Goal: Transaction & Acquisition: Purchase product/service

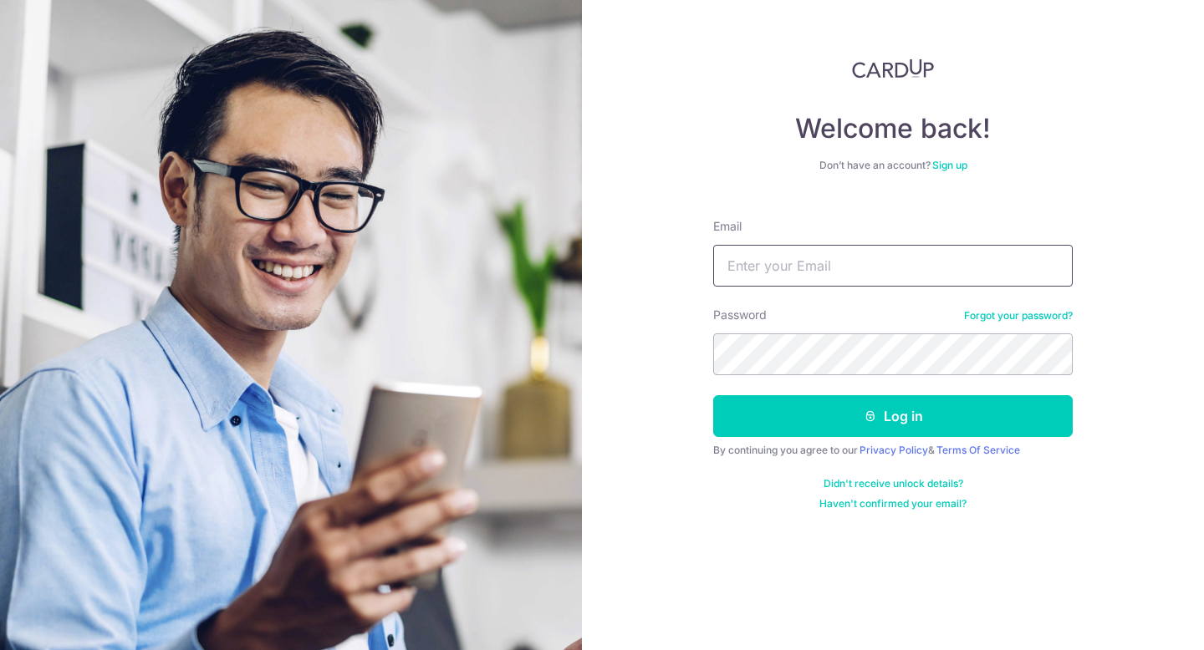
type input "[EMAIL_ADDRESS][DOMAIN_NAME]"
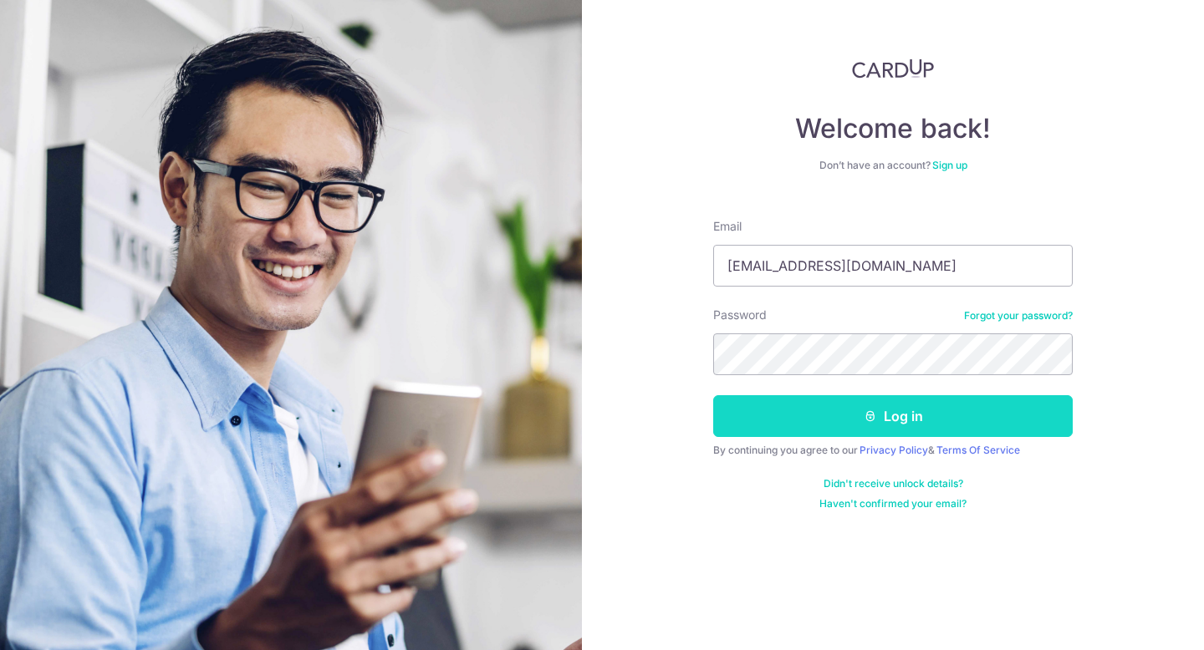
click at [857, 401] on button "Log in" at bounding box center [892, 416] width 359 height 42
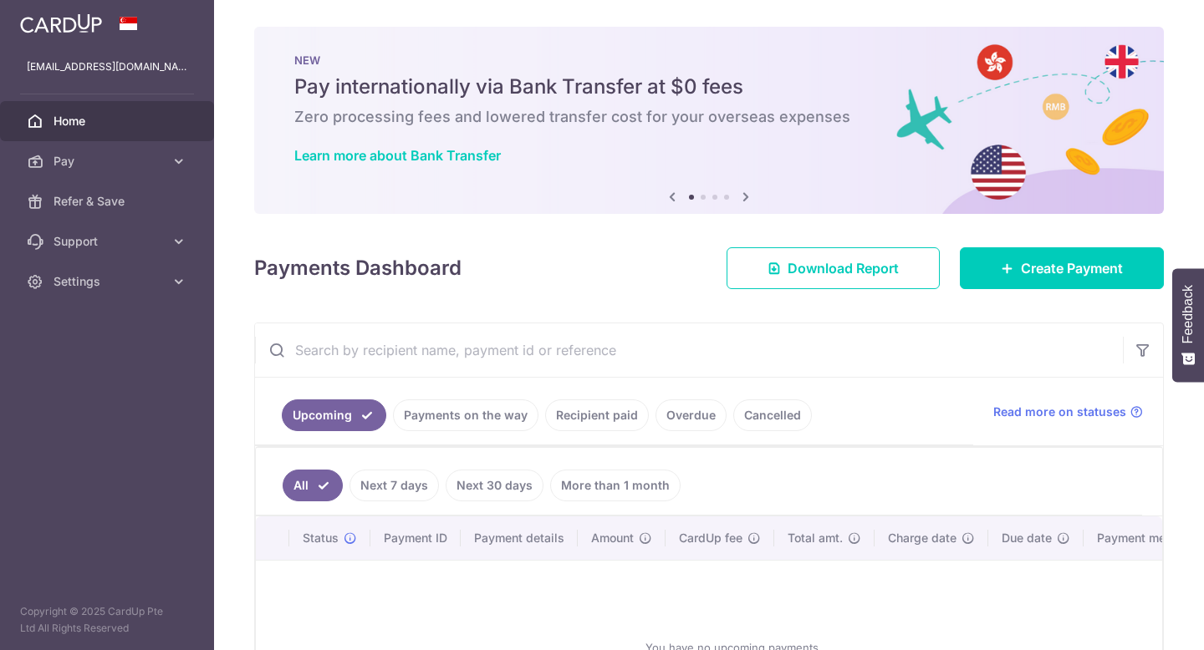
click at [599, 421] on link "Recipient paid" at bounding box center [597, 416] width 104 height 32
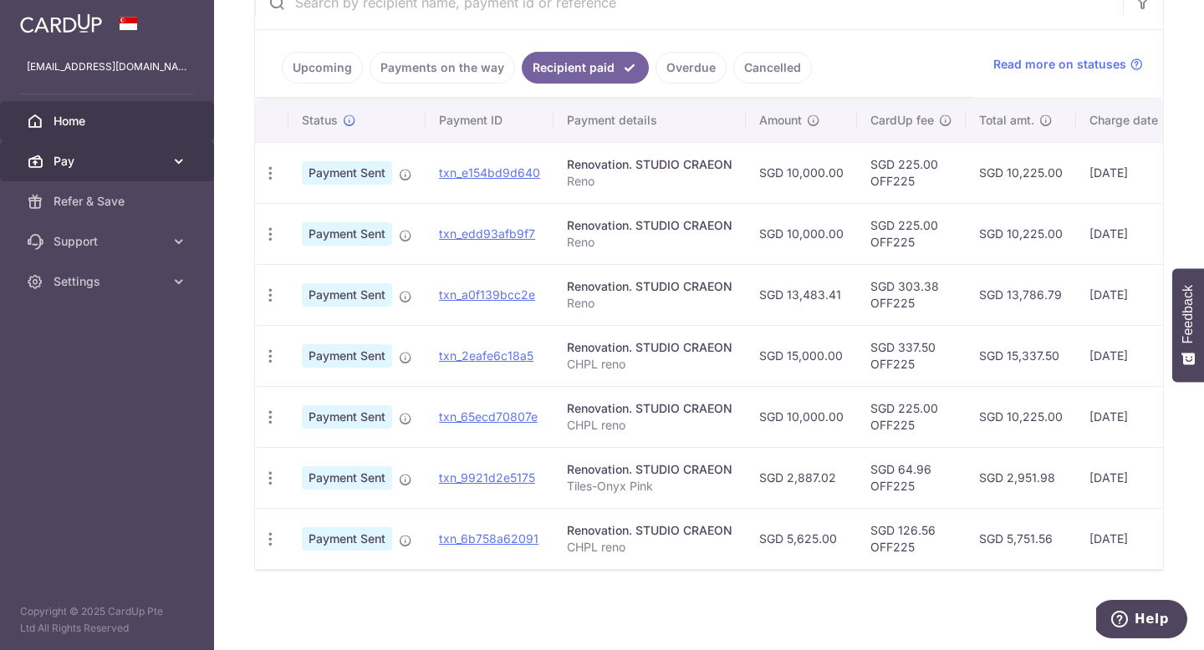
click at [175, 166] on icon at bounding box center [179, 161] width 17 height 17
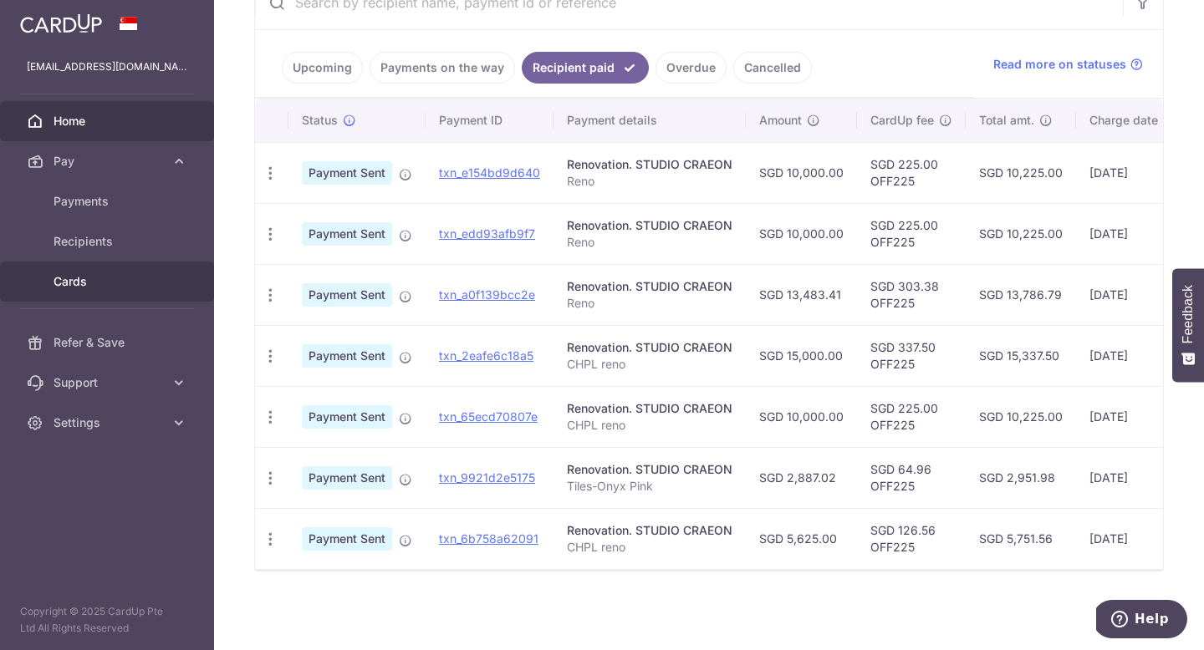
click at [123, 283] on span "Cards" at bounding box center [109, 281] width 110 height 17
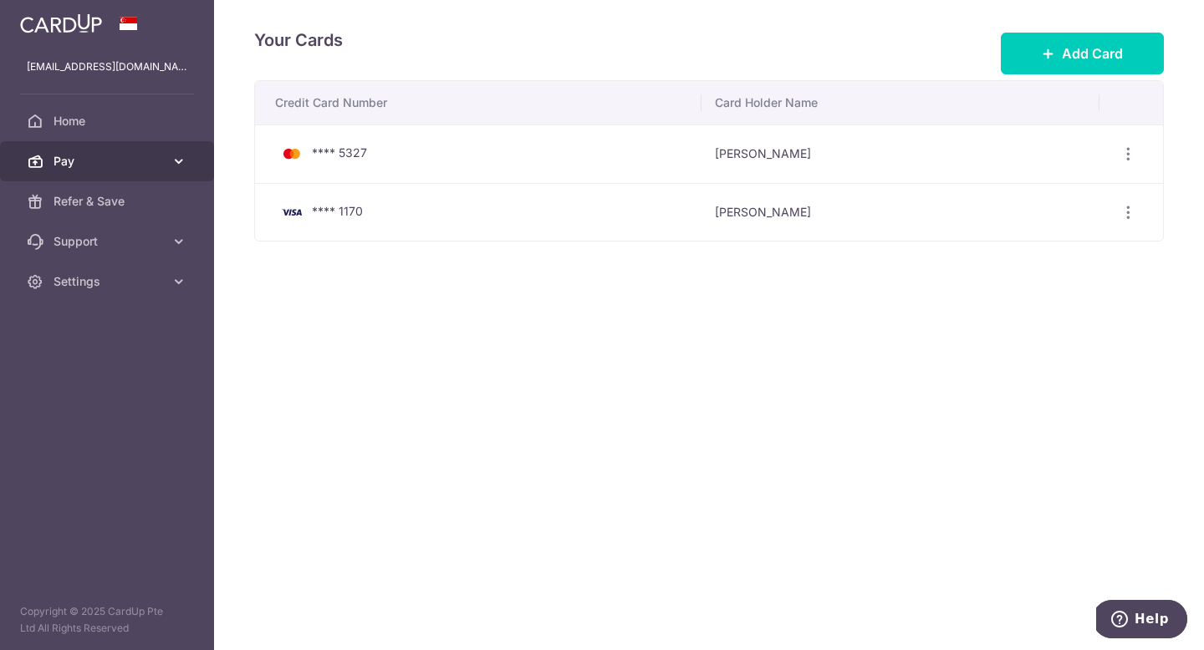
click at [144, 154] on span "Pay" at bounding box center [109, 161] width 110 height 17
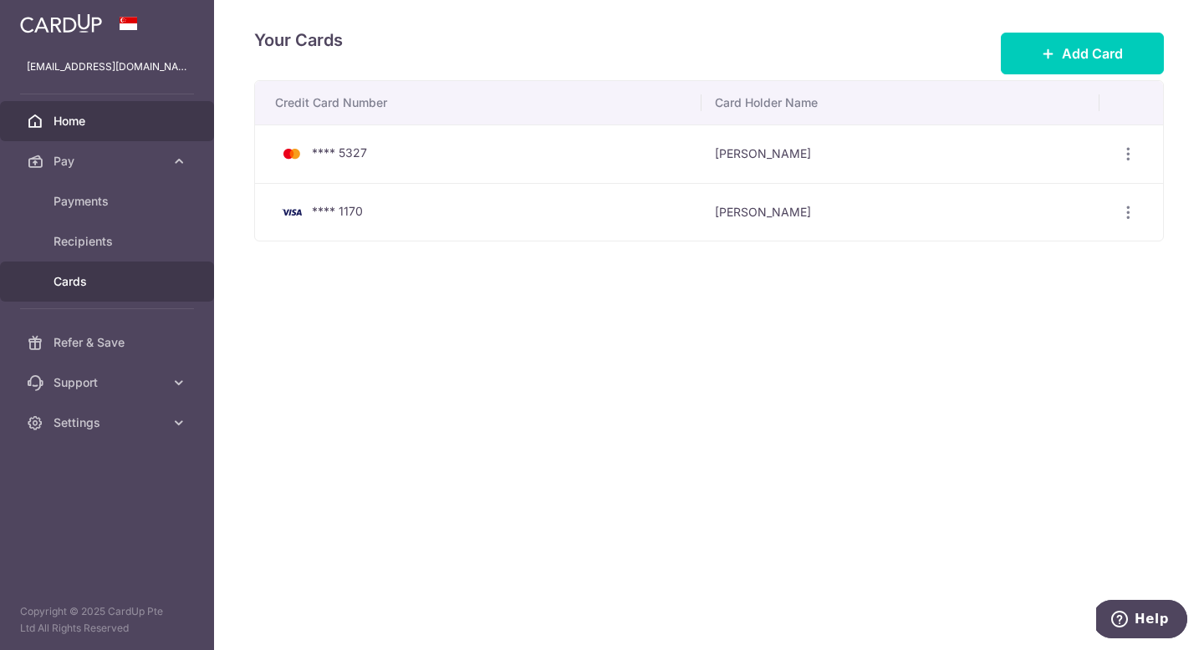
click at [102, 140] on link "Home" at bounding box center [107, 121] width 214 height 40
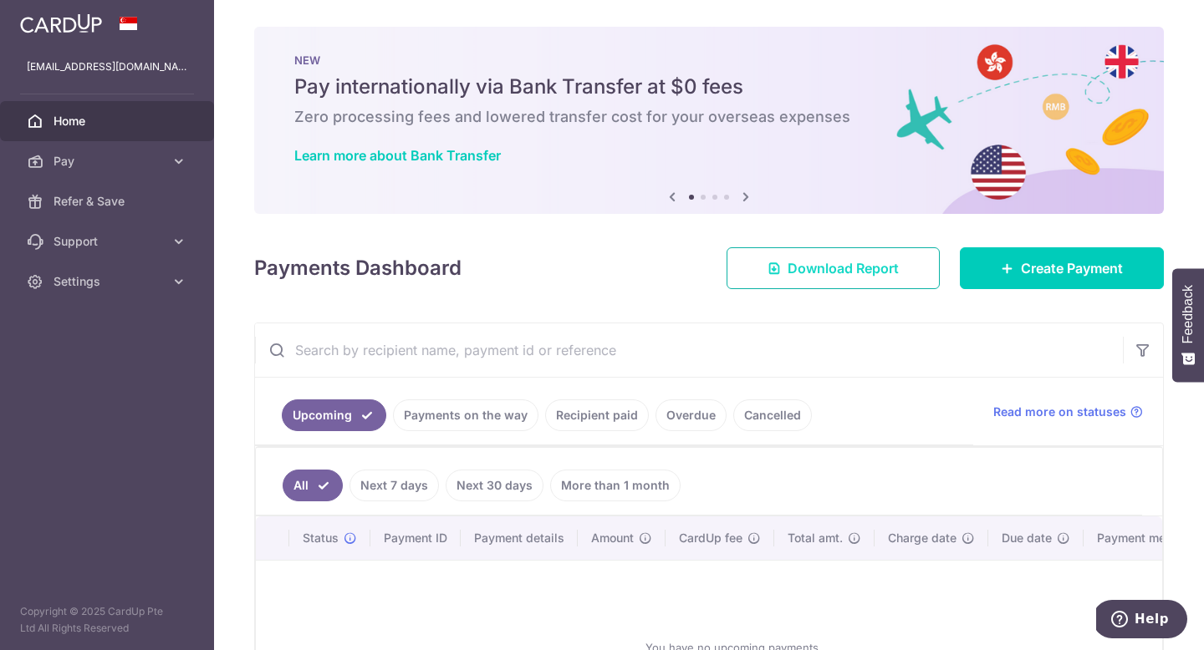
click at [848, 262] on span "Download Report" at bounding box center [843, 268] width 111 height 20
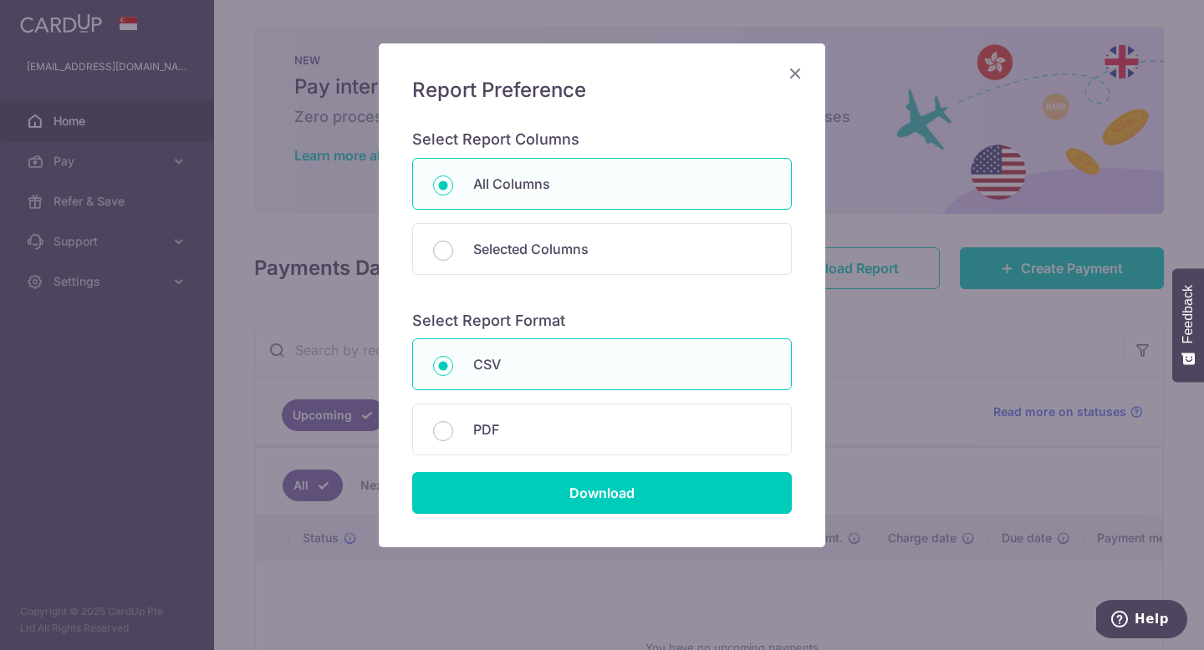
scroll to position [96, 0]
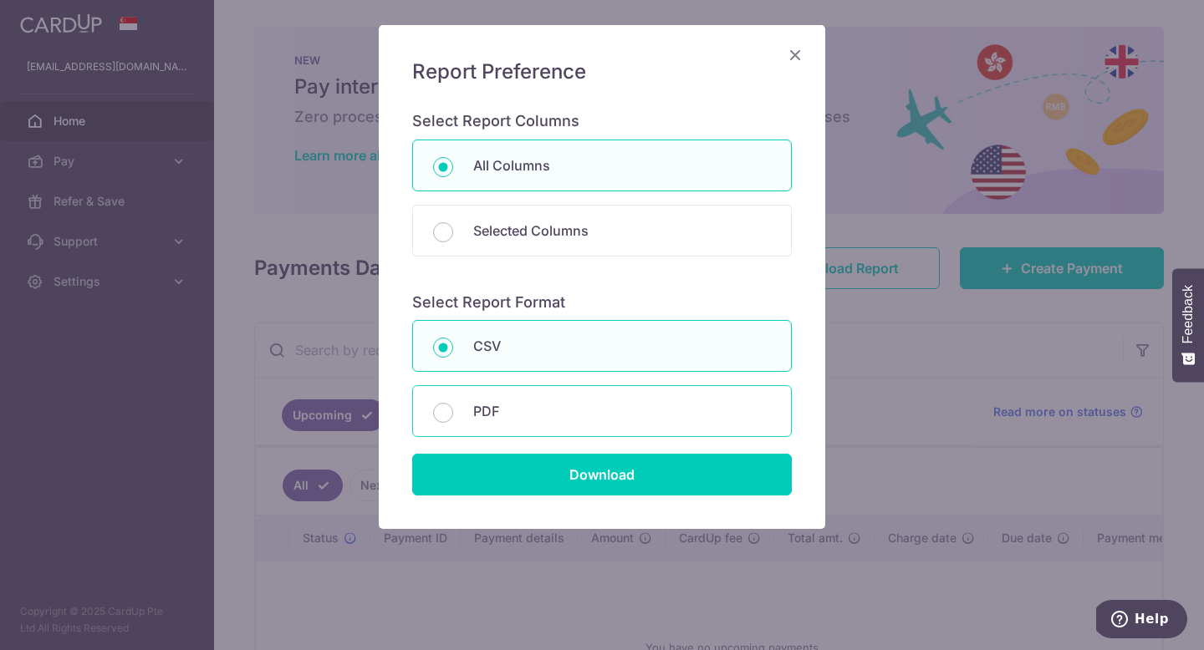
click at [610, 406] on p "PDF" at bounding box center [622, 411] width 298 height 20
click at [453, 406] on input "PDF" at bounding box center [443, 413] width 20 height 20
radio input "false"
radio input "true"
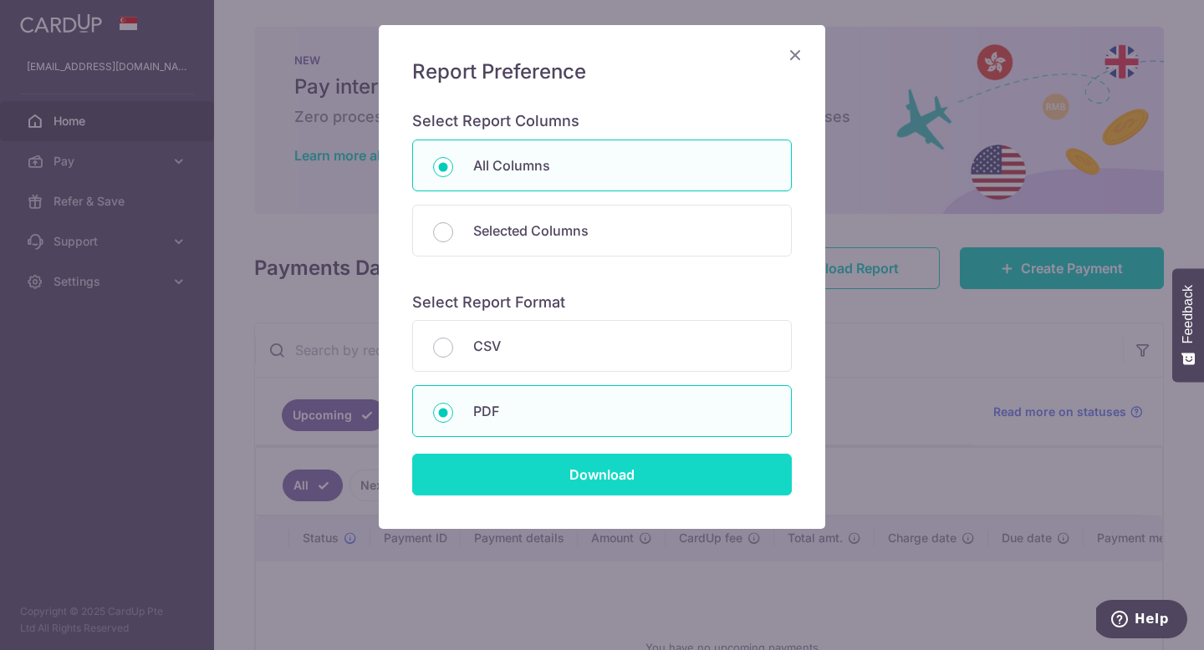
click at [608, 486] on input "Download" at bounding box center [602, 475] width 380 height 42
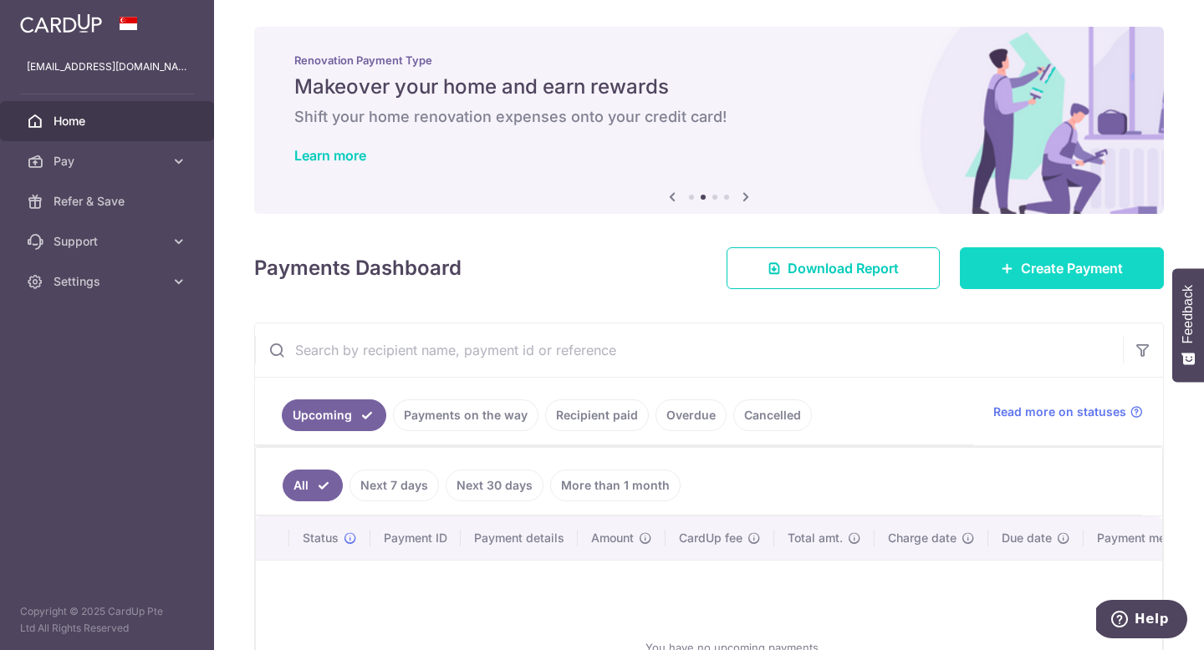
click at [1032, 262] on span "Create Payment" at bounding box center [1072, 268] width 102 height 20
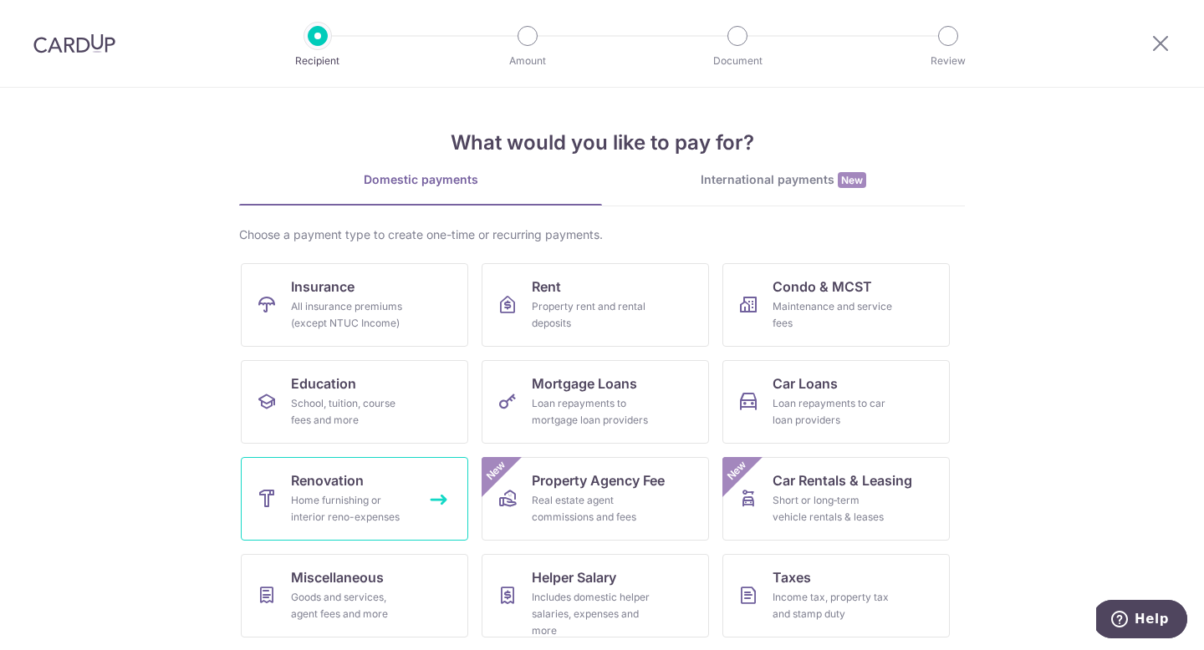
click at [360, 485] on span "Renovation" at bounding box center [327, 481] width 73 height 20
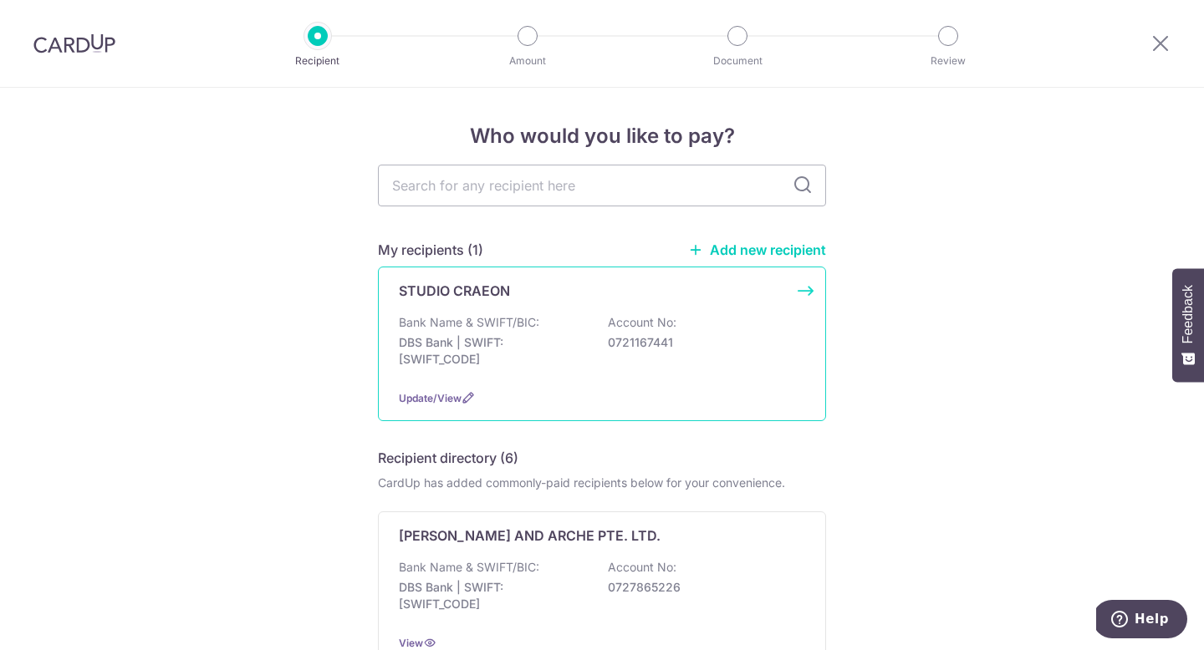
click at [533, 329] on p "Bank Name & SWIFT/BIC:" at bounding box center [469, 322] width 140 height 17
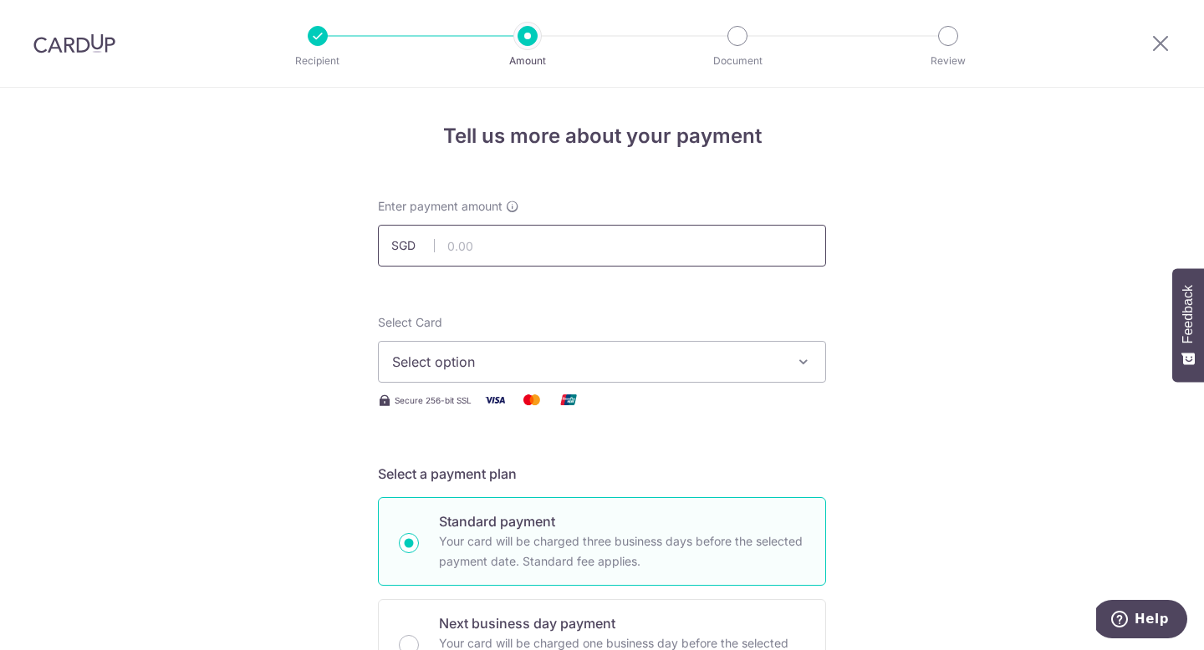
click at [530, 240] on input "text" at bounding box center [602, 246] width 448 height 42
type input "6,561.66"
click at [473, 348] on button "Select option" at bounding box center [602, 362] width 448 height 42
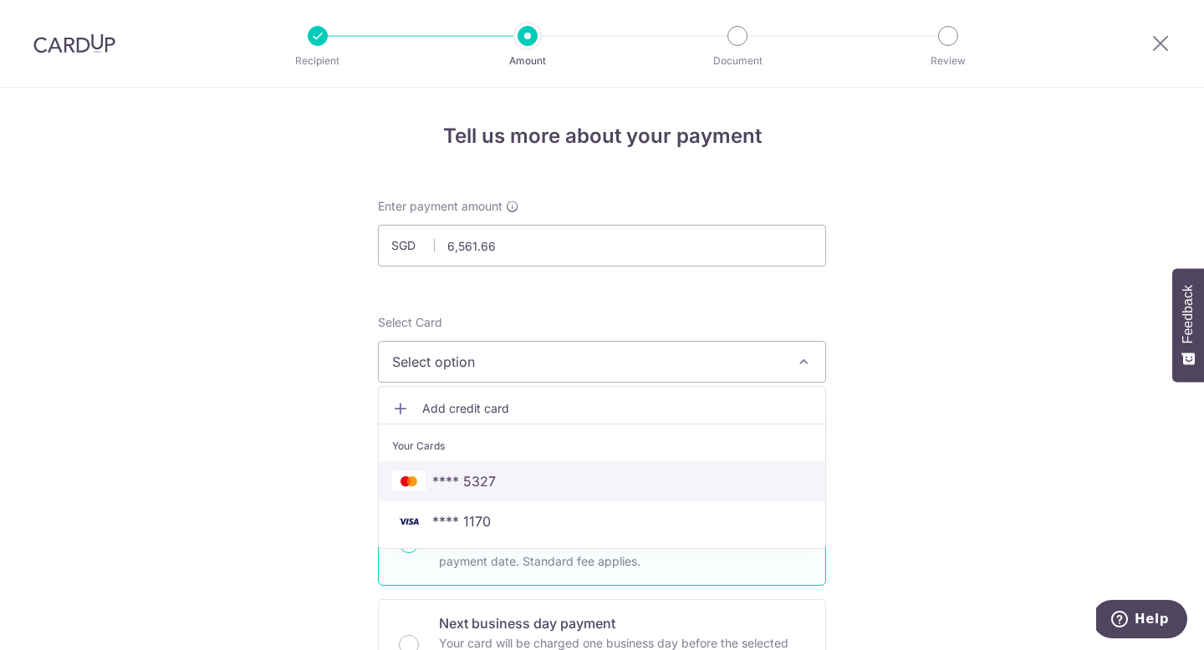
click at [477, 488] on span "**** 5327" at bounding box center [464, 482] width 64 height 20
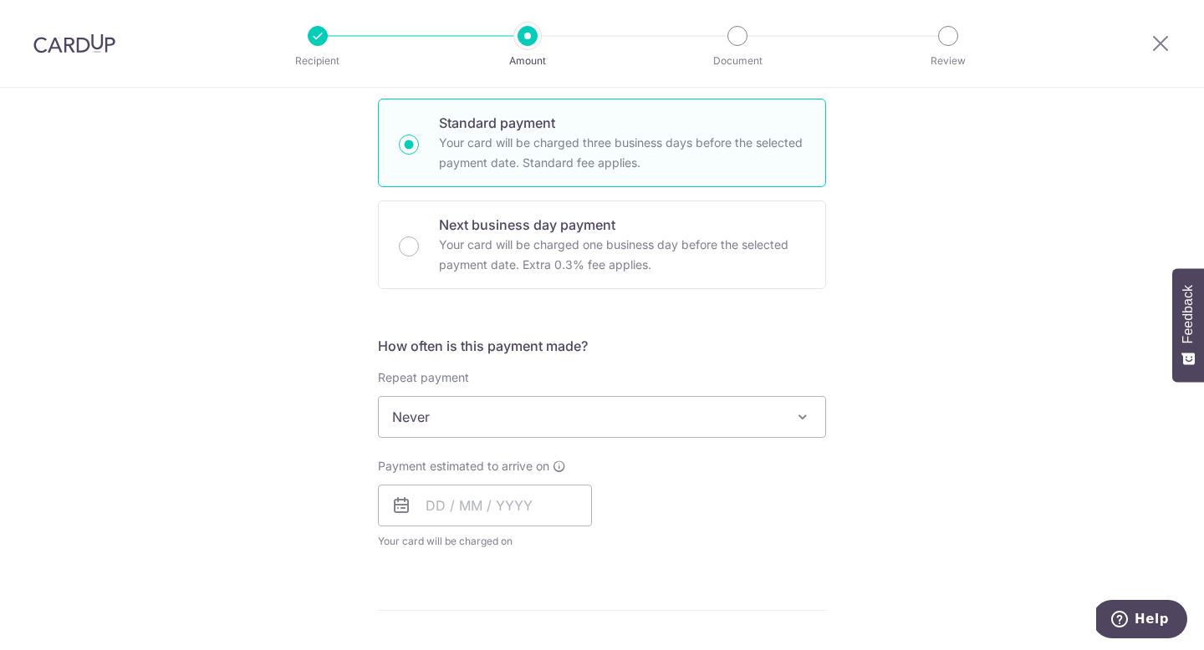
scroll to position [403, 0]
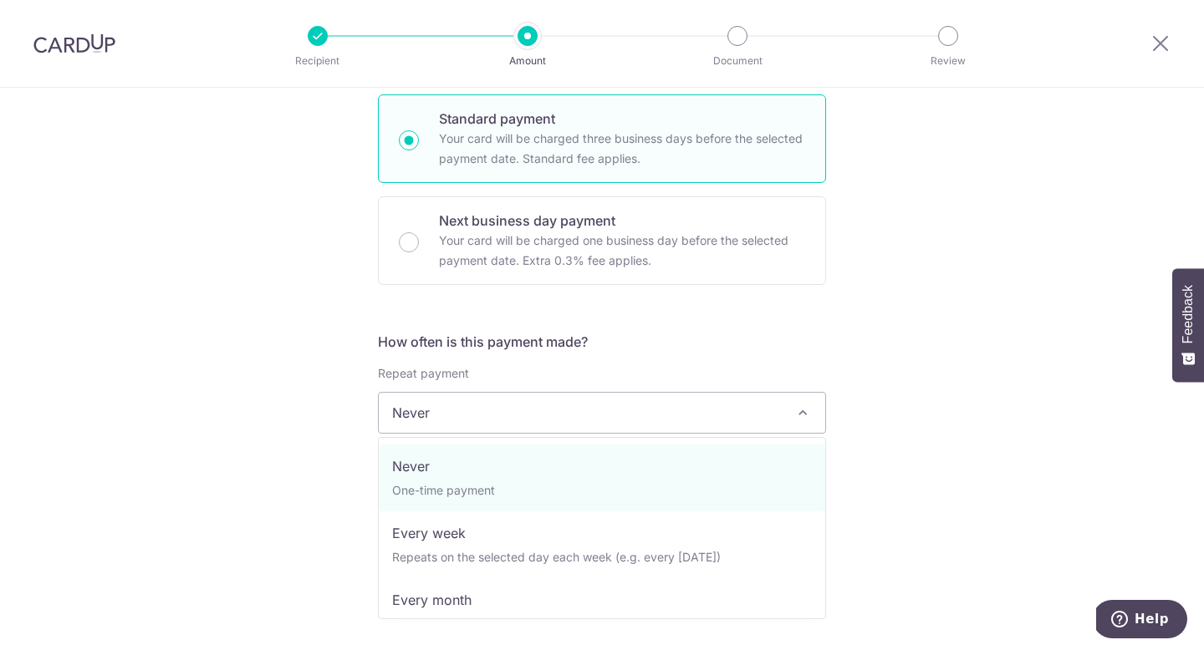
click at [481, 410] on span "Never" at bounding box center [602, 413] width 446 height 40
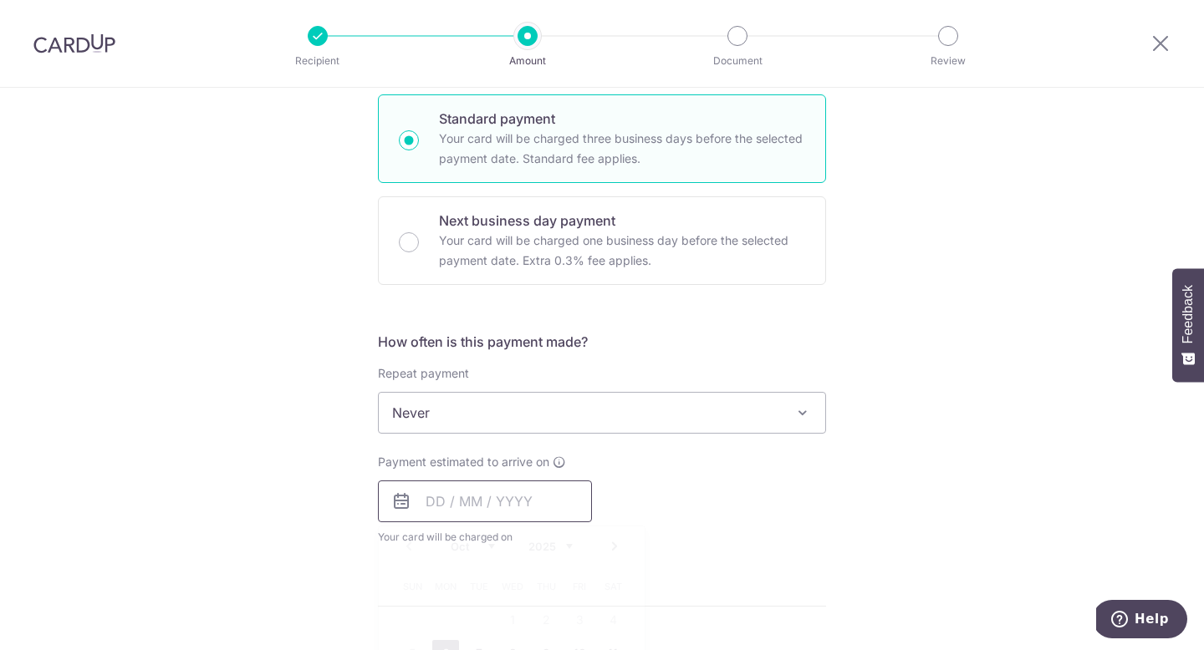
click at [481, 501] on input "text" at bounding box center [485, 502] width 214 height 42
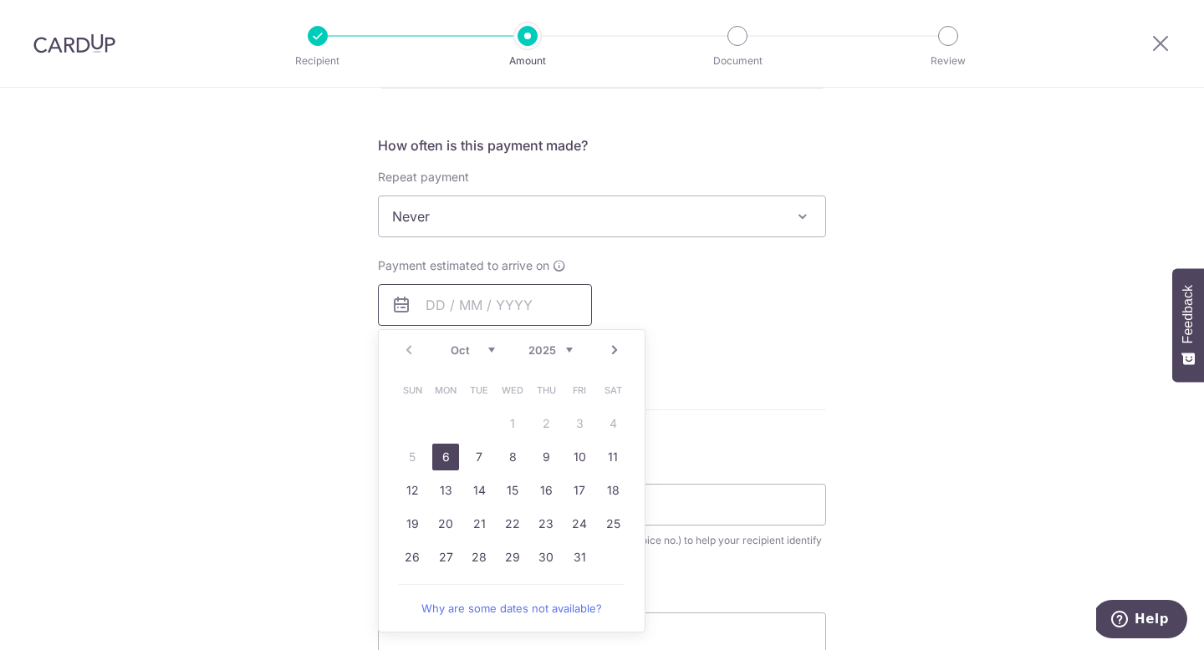
scroll to position [603, 0]
click at [442, 492] on link "13" at bounding box center [445, 487] width 27 height 27
type input "[DATE]"
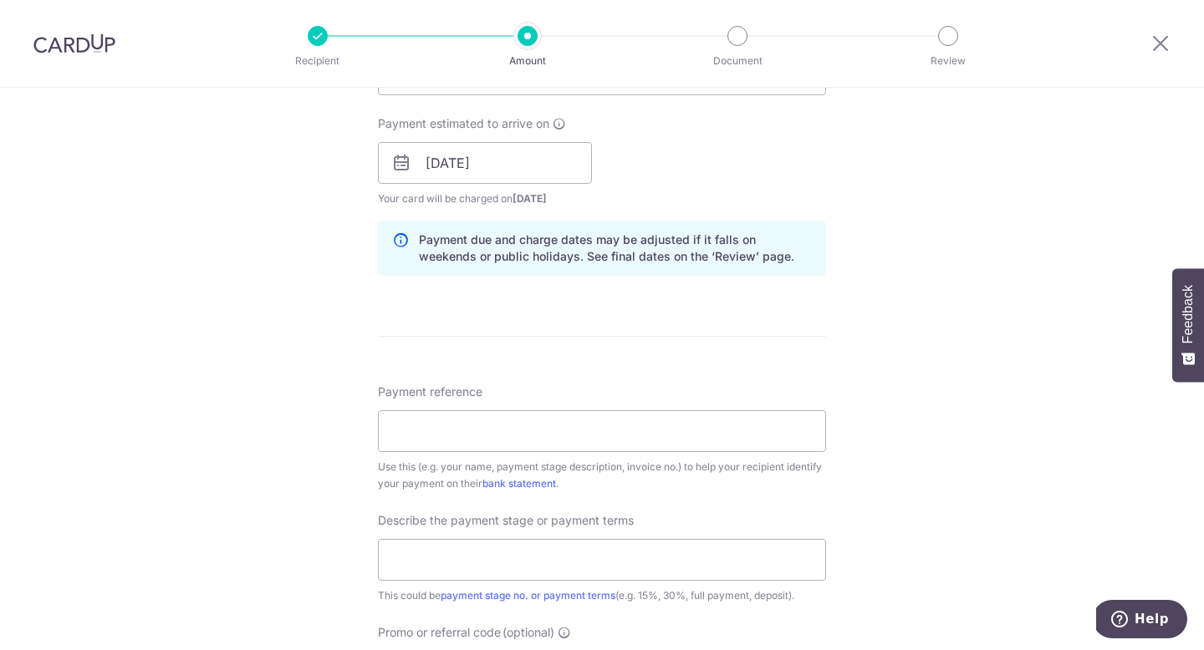
scroll to position [742, 0]
click at [488, 445] on input "Payment reference" at bounding box center [602, 431] width 448 height 42
type input "Last payment"
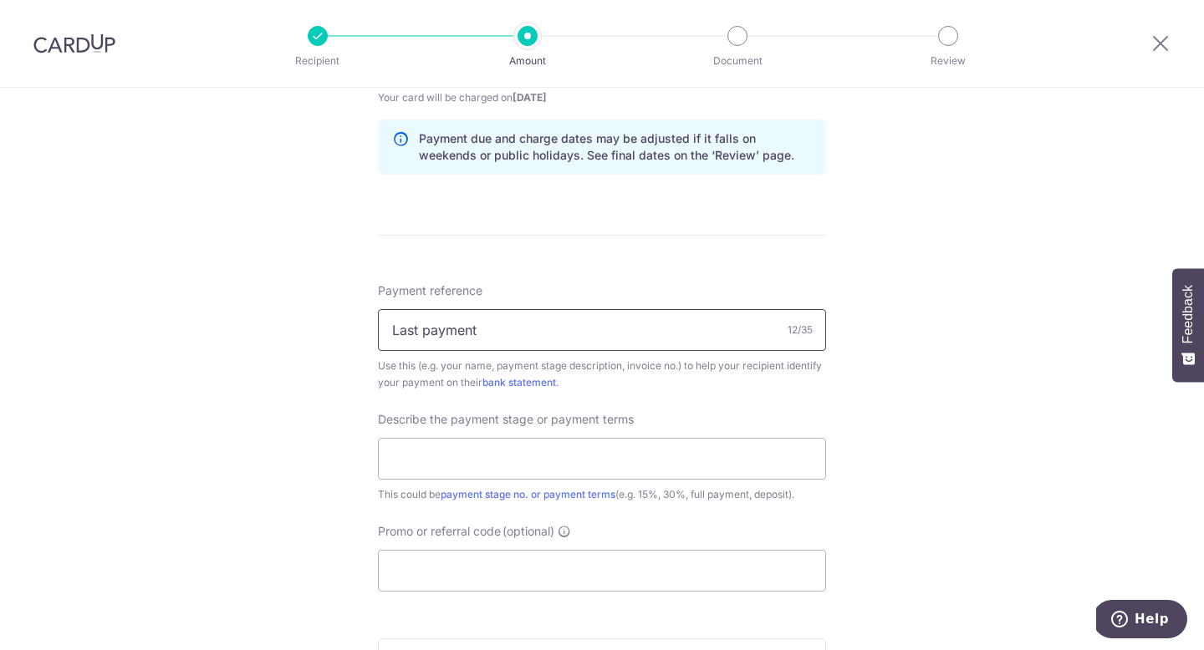
scroll to position [844, 0]
type input "Reno"
click at [497, 470] on input "text" at bounding box center [602, 457] width 448 height 42
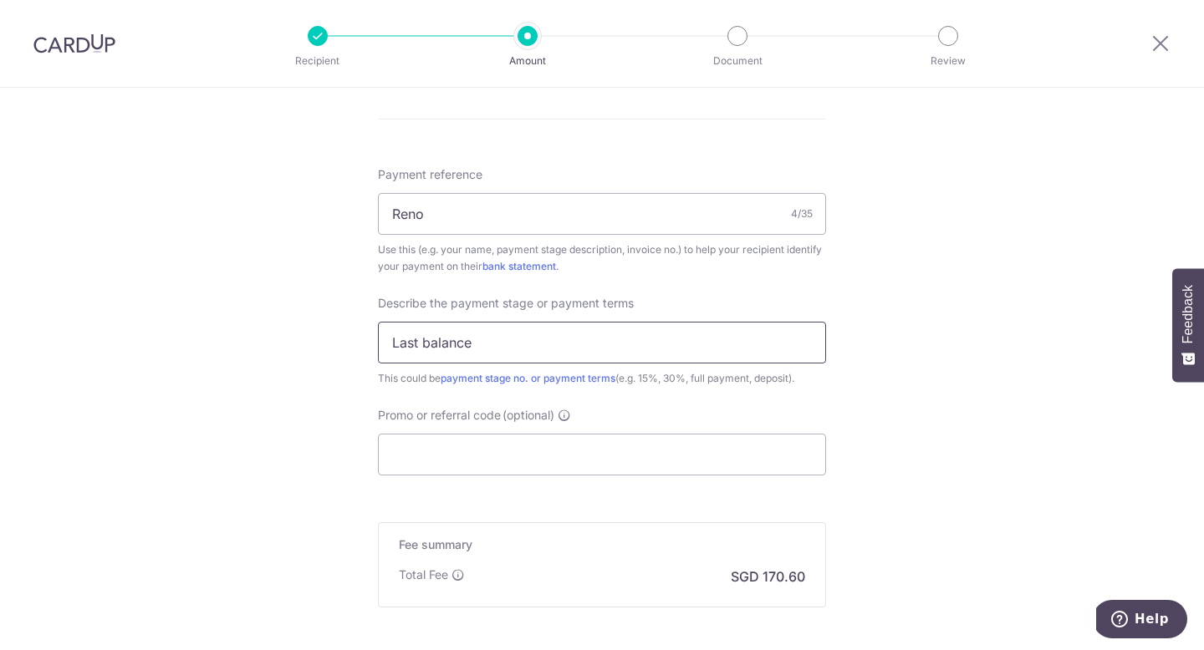
scroll to position [960, 0]
type input "Last balance"
click at [523, 461] on input "Promo or referral code (optional)" at bounding box center [602, 454] width 448 height 42
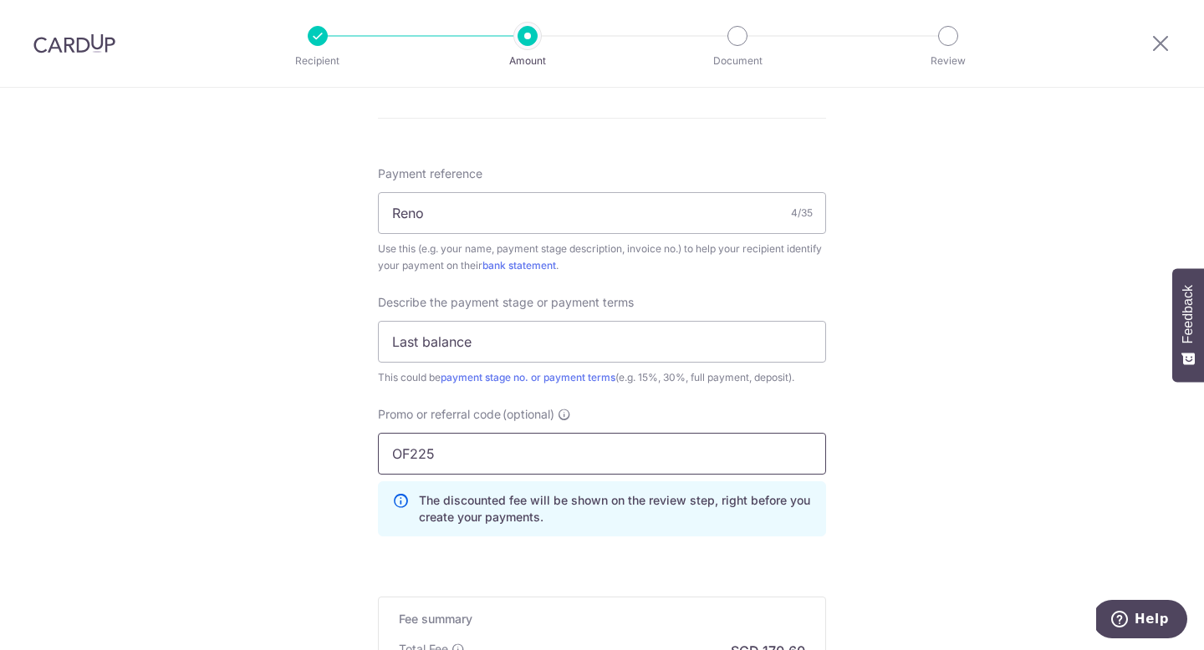
type input "OF225"
click at [523, 576] on form "Enter payment amount SGD 6,561.66 6561.66 Select Card **** 5327 Add credit card…" at bounding box center [602, 27] width 448 height 1579
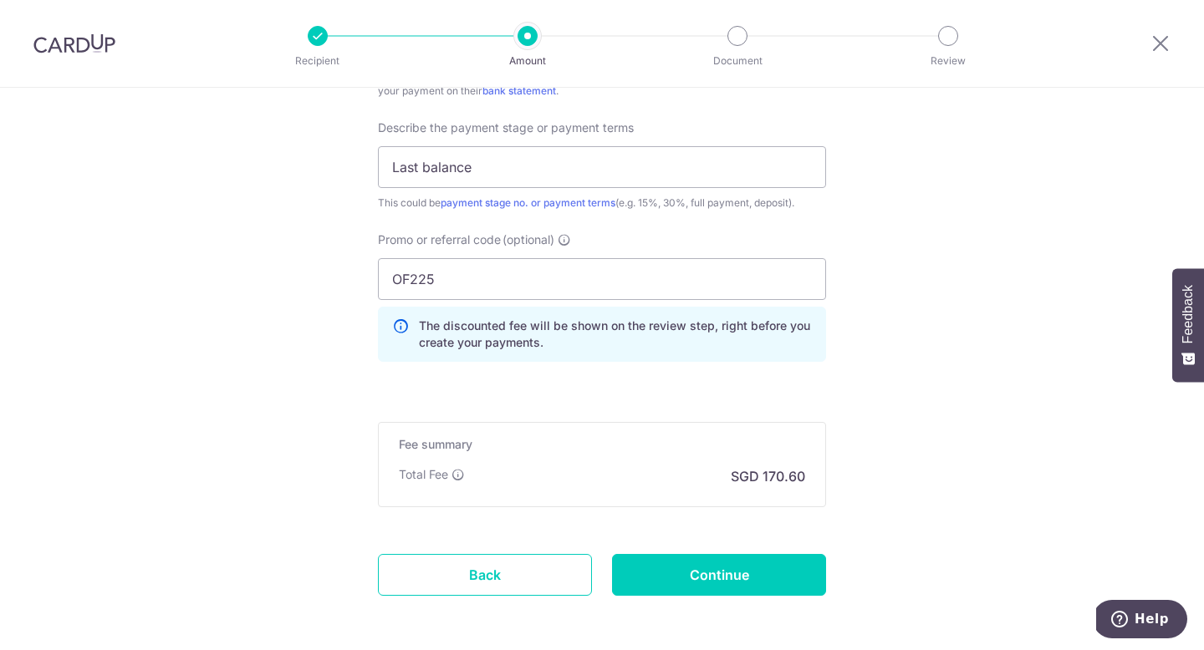
scroll to position [1139, 0]
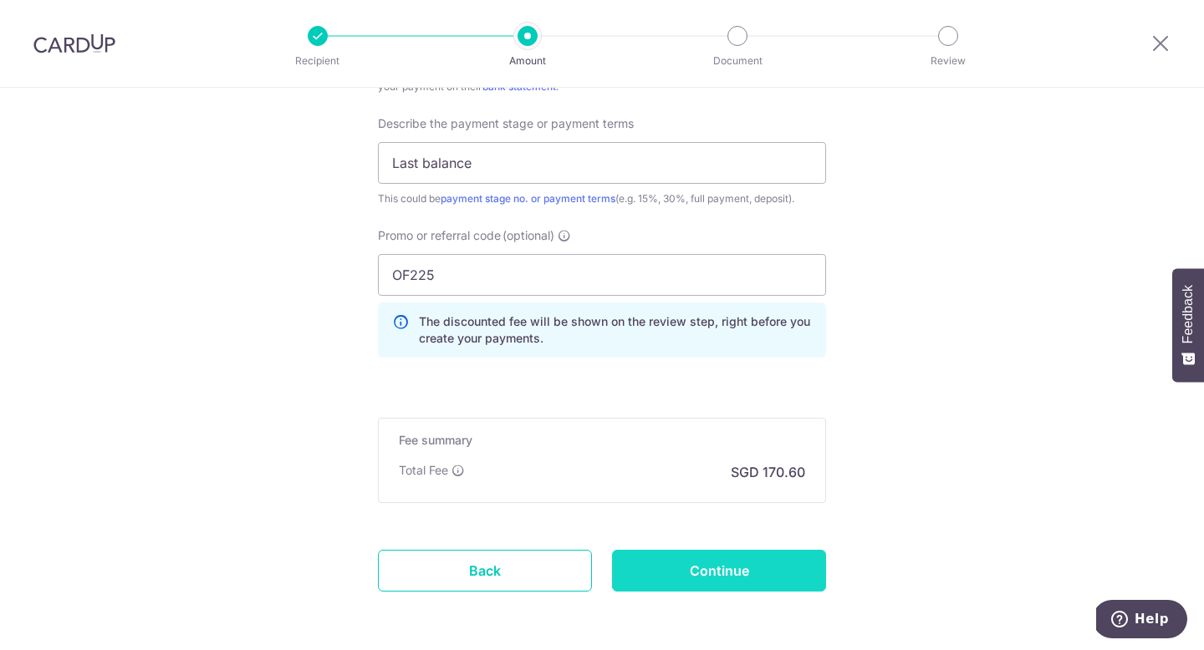
click at [714, 565] on input "Continue" at bounding box center [719, 571] width 214 height 42
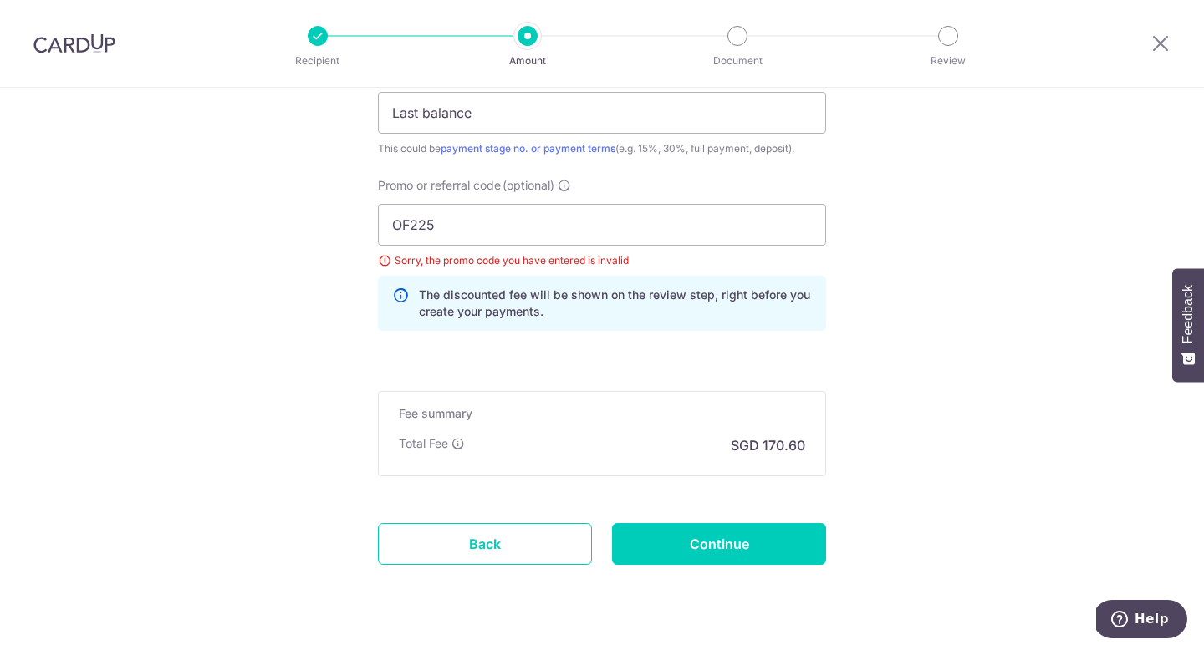
scroll to position [1190, 0]
click at [410, 225] on input "OF225" at bounding box center [602, 224] width 448 height 42
type input "OFF225"
click at [778, 545] on input "Continue" at bounding box center [719, 544] width 214 height 42
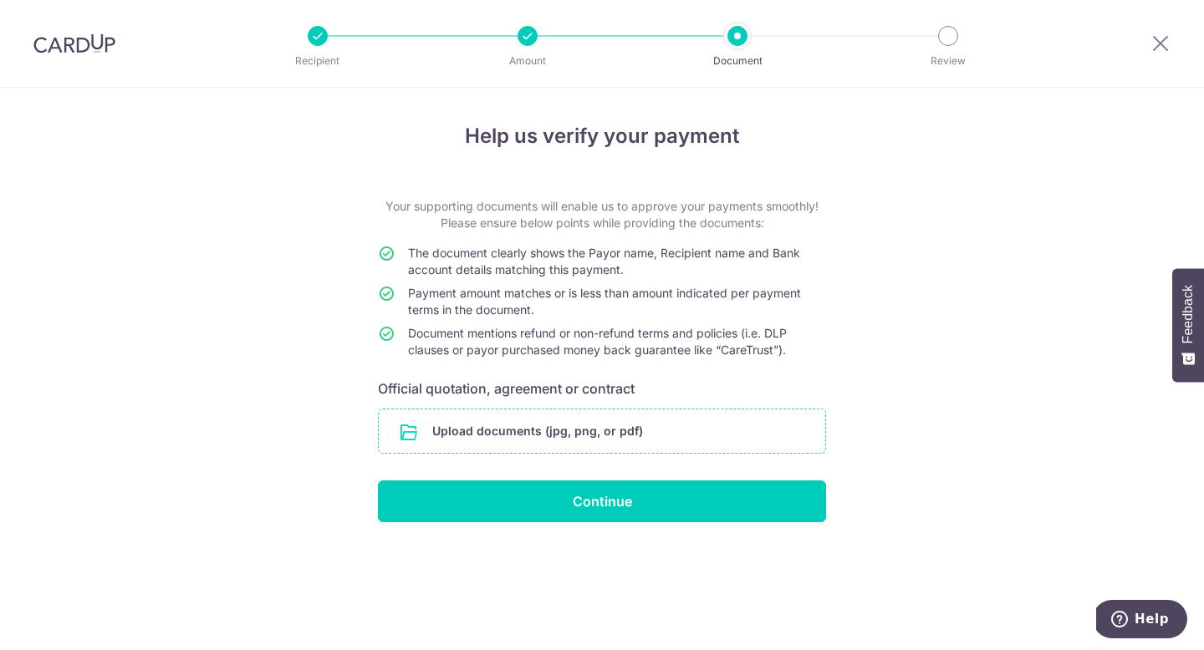
click at [725, 441] on input "file" at bounding box center [602, 431] width 446 height 43
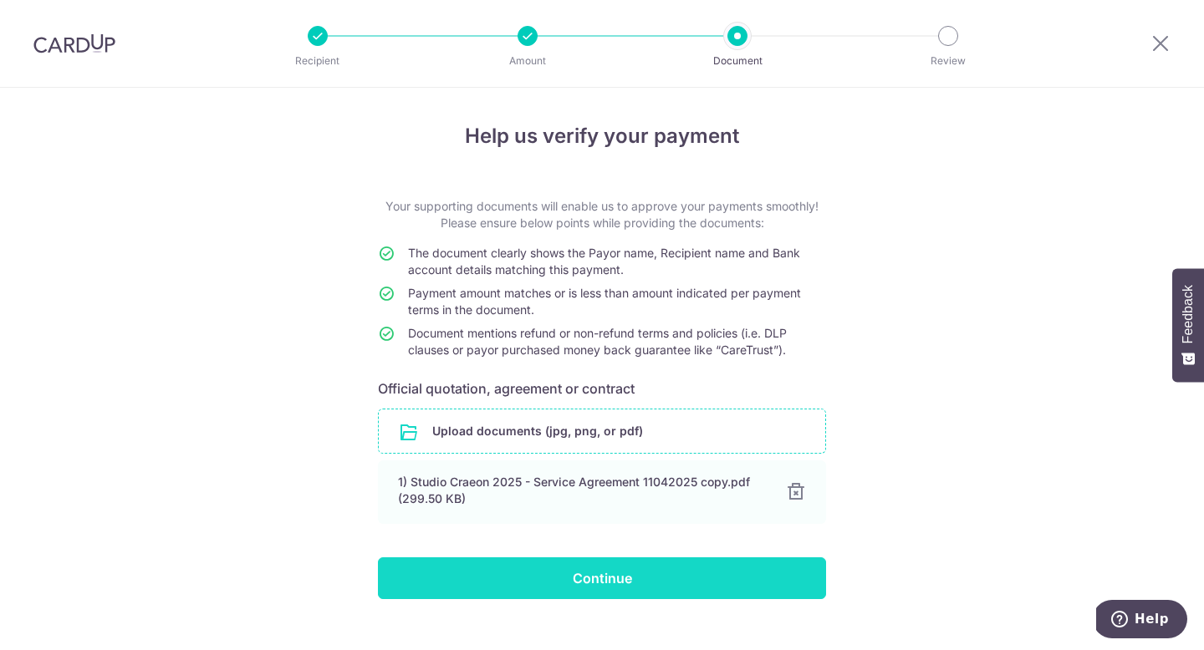
click at [650, 575] on input "Continue" at bounding box center [602, 579] width 448 height 42
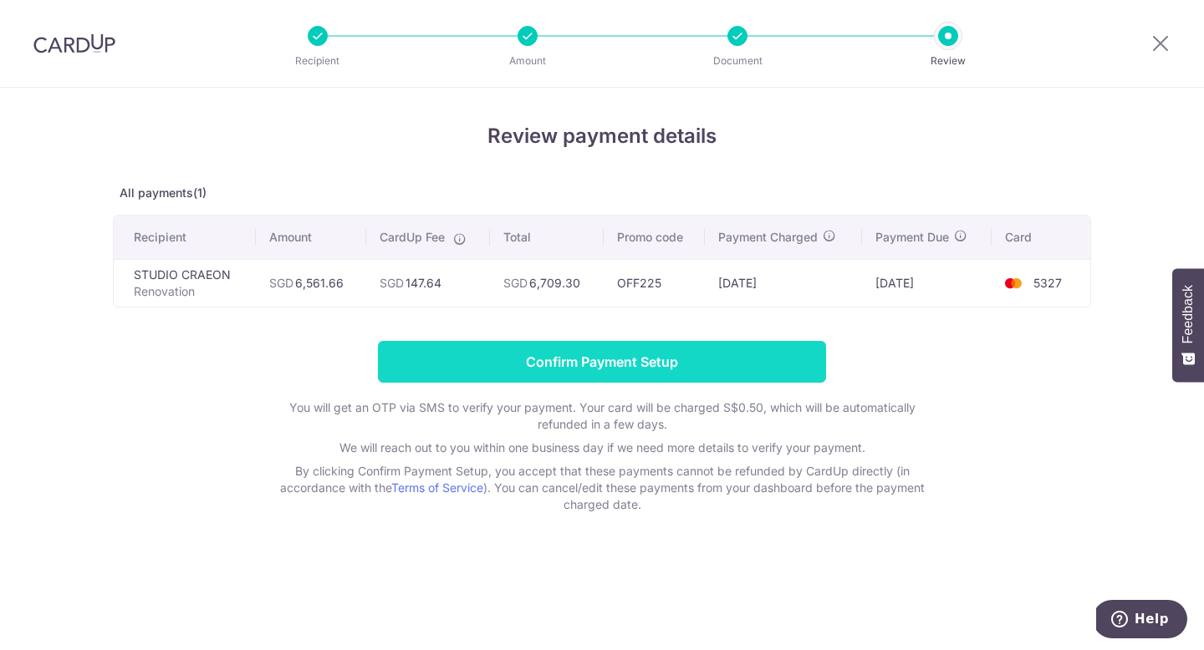
click at [711, 370] on input "Confirm Payment Setup" at bounding box center [602, 362] width 448 height 42
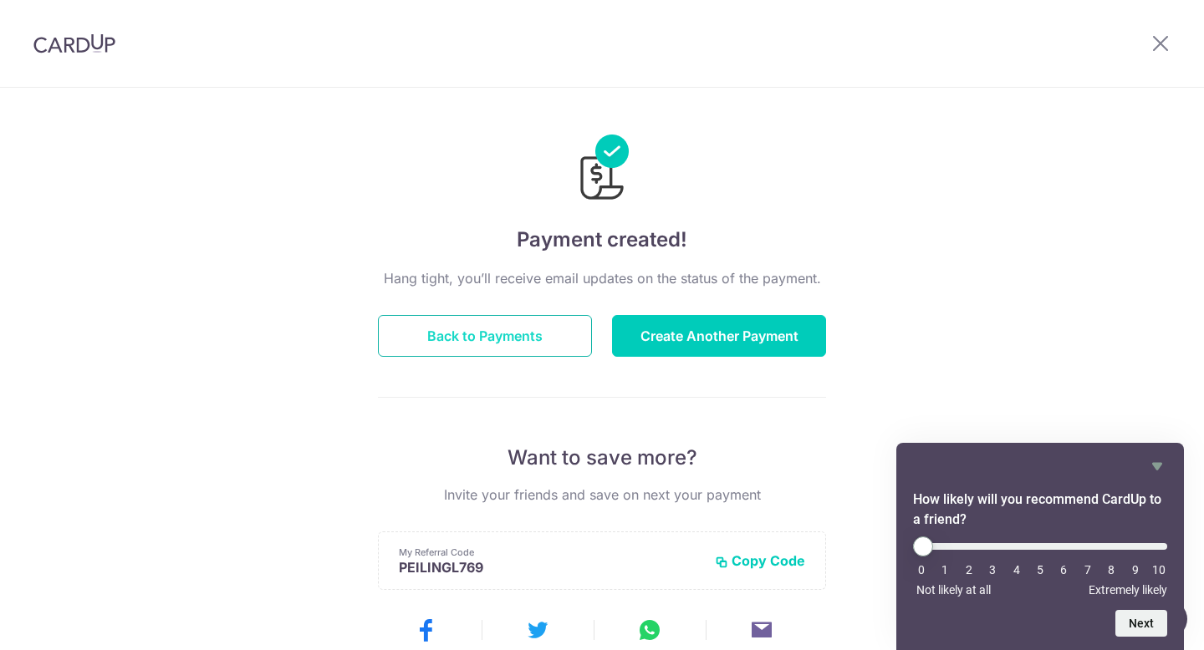
click at [557, 333] on button "Back to Payments" at bounding box center [485, 336] width 214 height 42
